Goal: Information Seeking & Learning: Learn about a topic

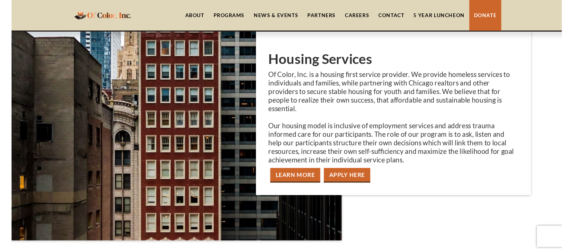
scroll to position [880, 0]
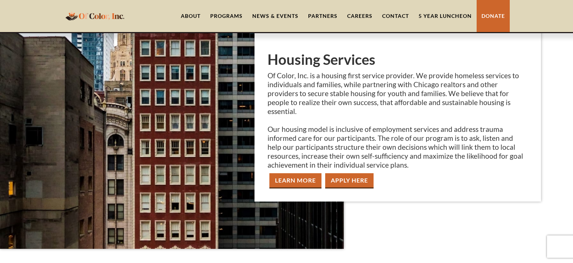
click at [288, 176] on link "Learn More" at bounding box center [296, 180] width 52 height 15
click at [305, 178] on link "Learn More" at bounding box center [296, 180] width 52 height 15
click at [230, 15] on div "Programs" at bounding box center [226, 15] width 32 height 7
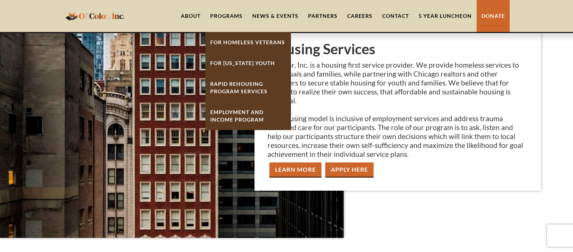
click at [244, 62] on link "For [US_STATE] Youth" at bounding box center [249, 63] width 86 height 21
click at [329, 70] on p "Of Color, Inc. is a housing first service provider. We provide homeless service…" at bounding box center [398, 110] width 261 height 98
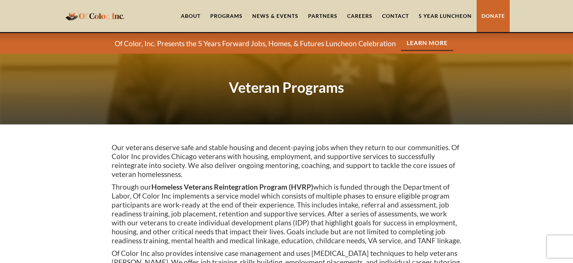
click at [219, 15] on div "Programs" at bounding box center [226, 15] width 32 height 7
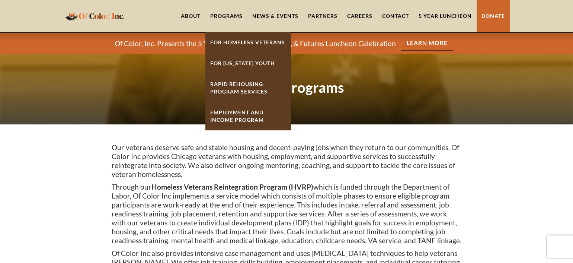
click at [235, 85] on strong "Rapid ReHousing Program Services" at bounding box center [238, 88] width 57 height 14
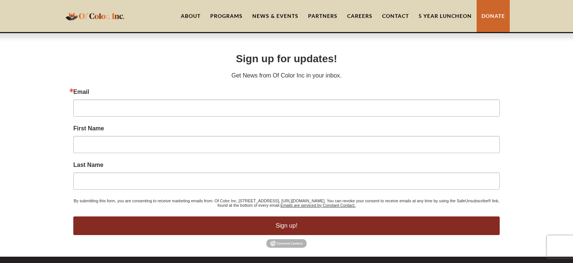
scroll to position [502, 0]
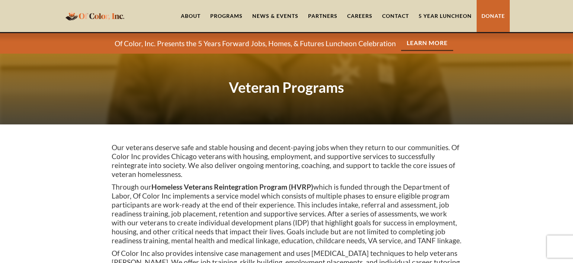
click at [305, 178] on p "Our veterans deserve safe and stable housing and decent-paying jobs when they r…" at bounding box center [287, 161] width 350 height 36
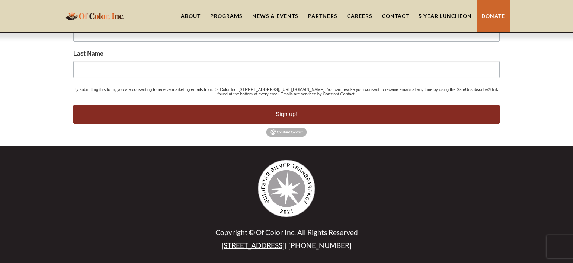
scroll to position [534, 0]
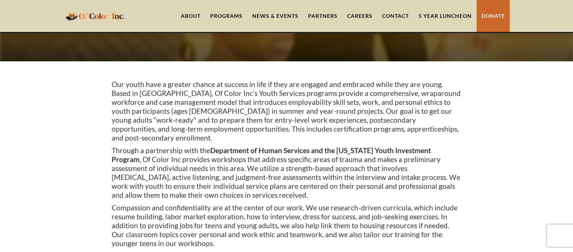
scroll to position [62, 0]
